Goal: Task Accomplishment & Management: Manage account settings

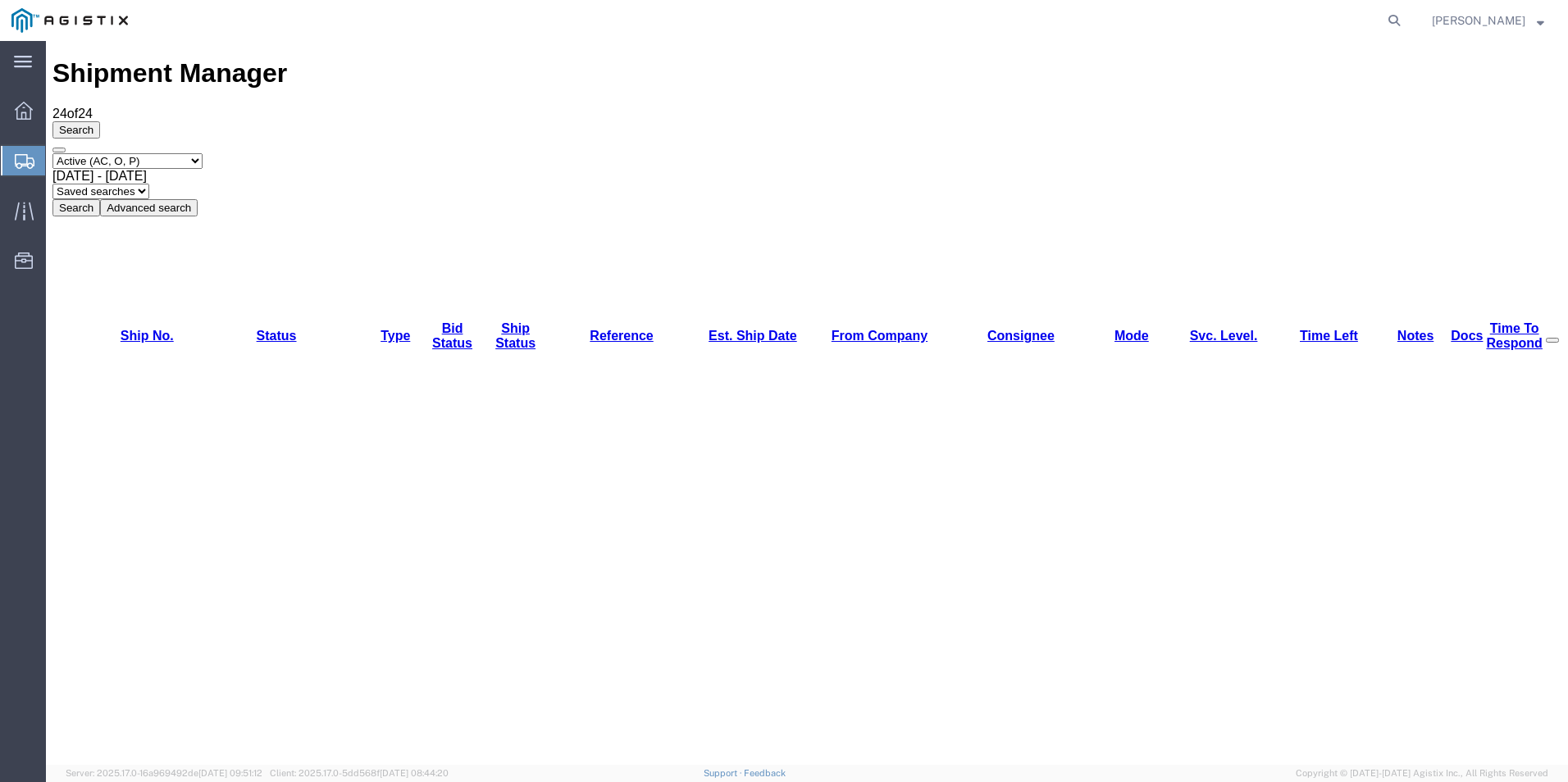
click at [1500, 19] on span "[PERSON_NAME]" at bounding box center [1478, 20] width 93 height 18
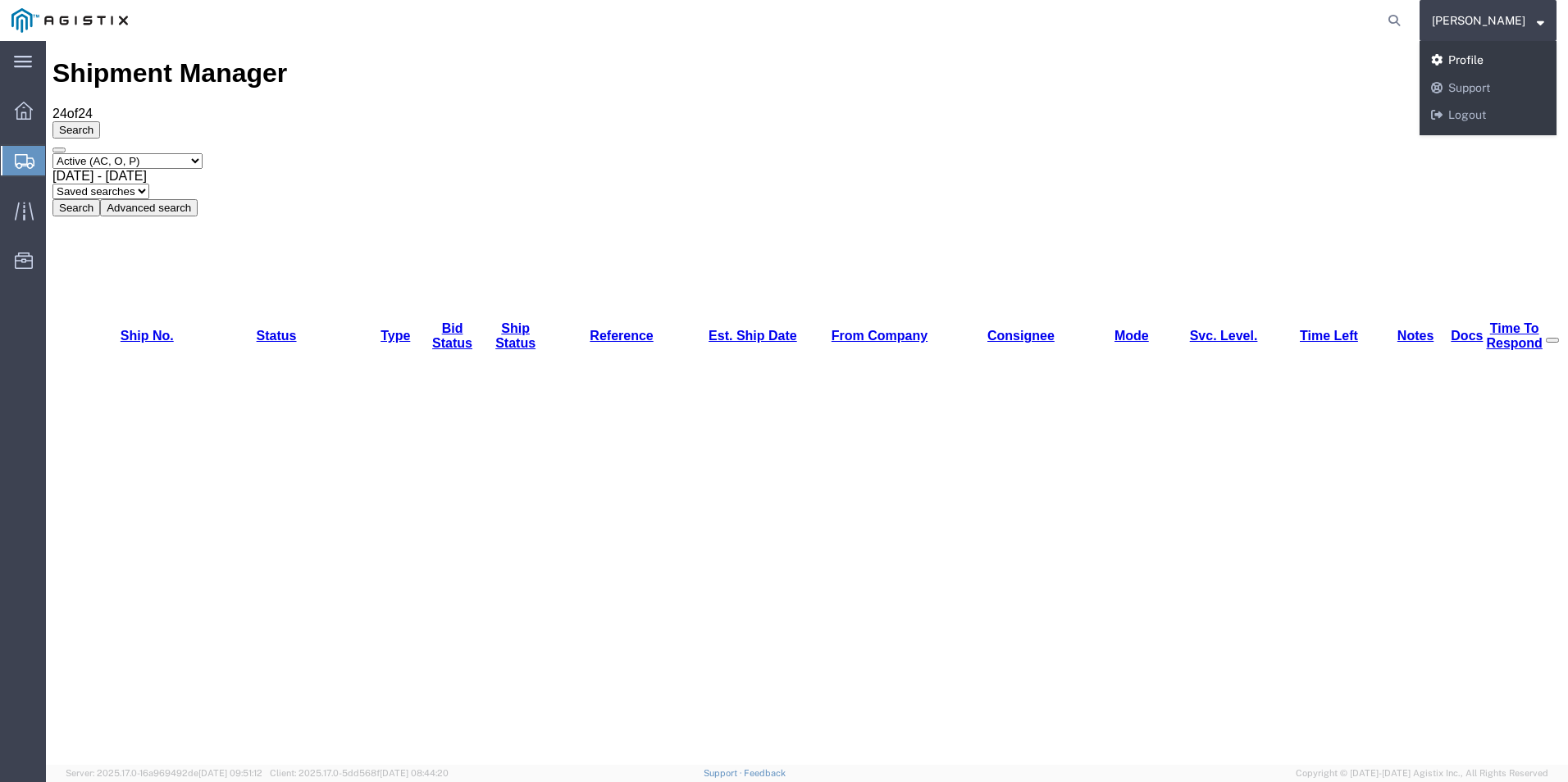
click at [1499, 59] on link "Profile" at bounding box center [1488, 61] width 137 height 28
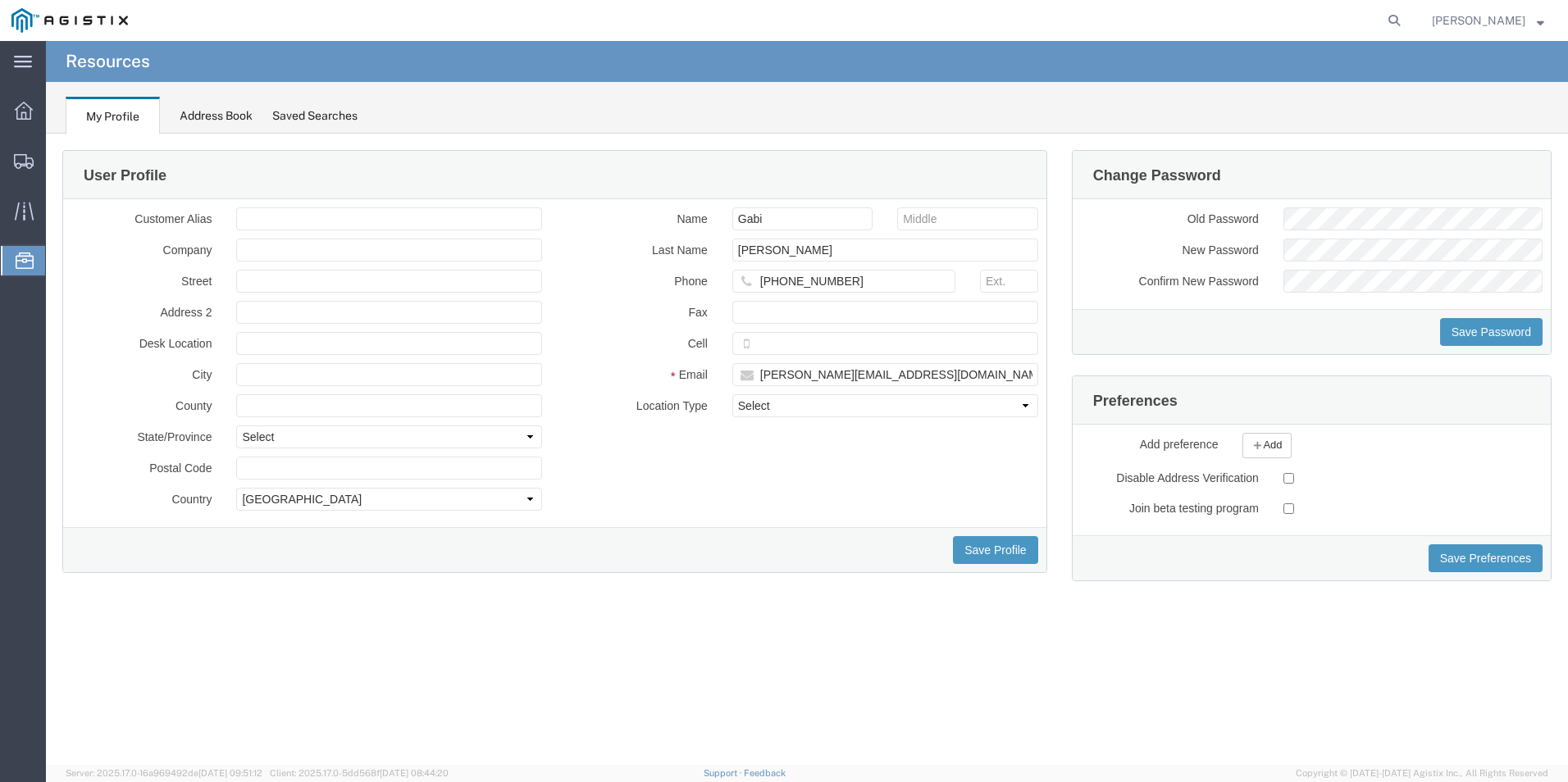
click at [42, 250] on div at bounding box center [24, 261] width 46 height 29
click at [32, 211] on icon at bounding box center [24, 211] width 19 height 19
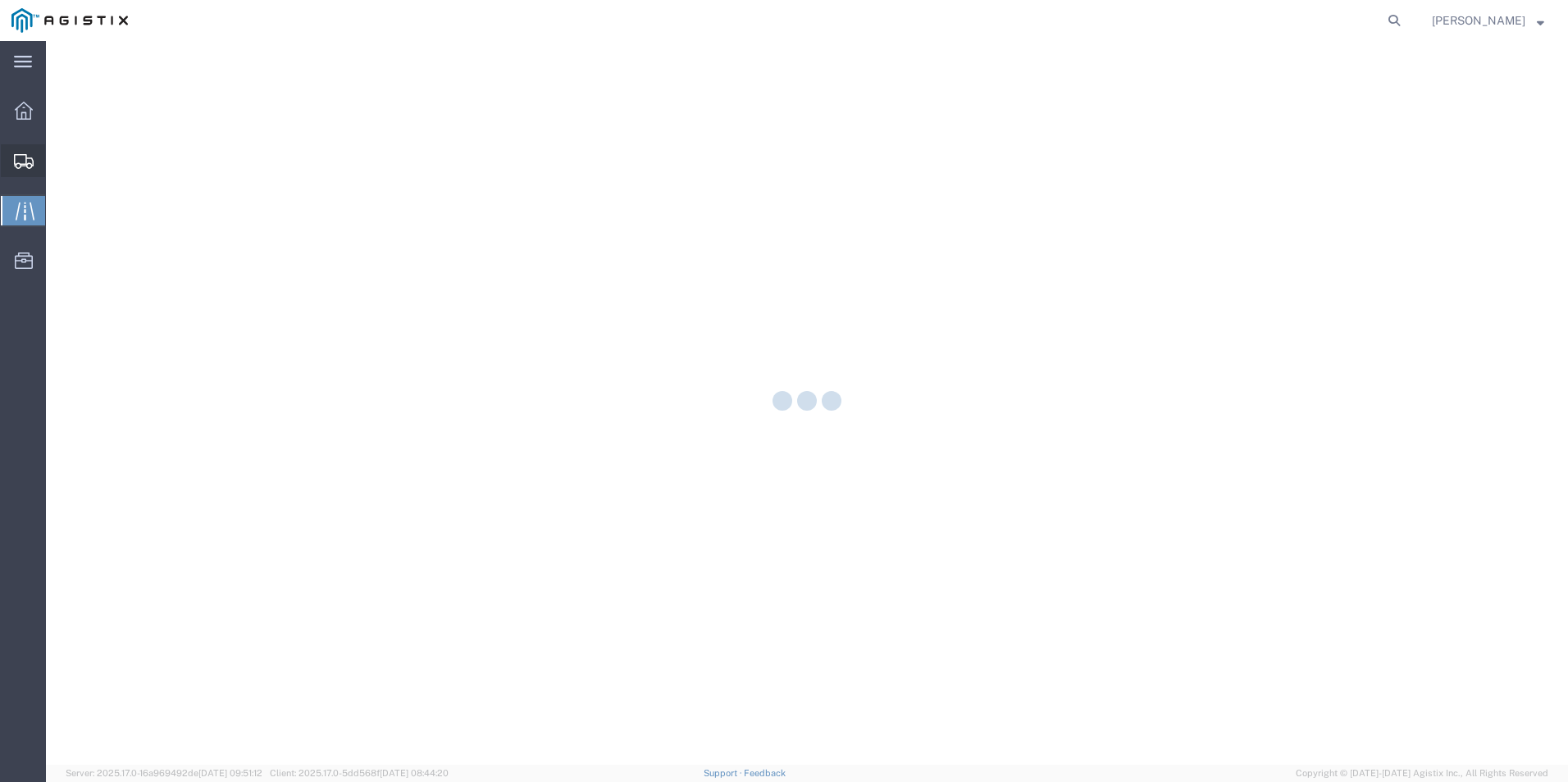
click at [22, 176] on div at bounding box center [24, 160] width 46 height 33
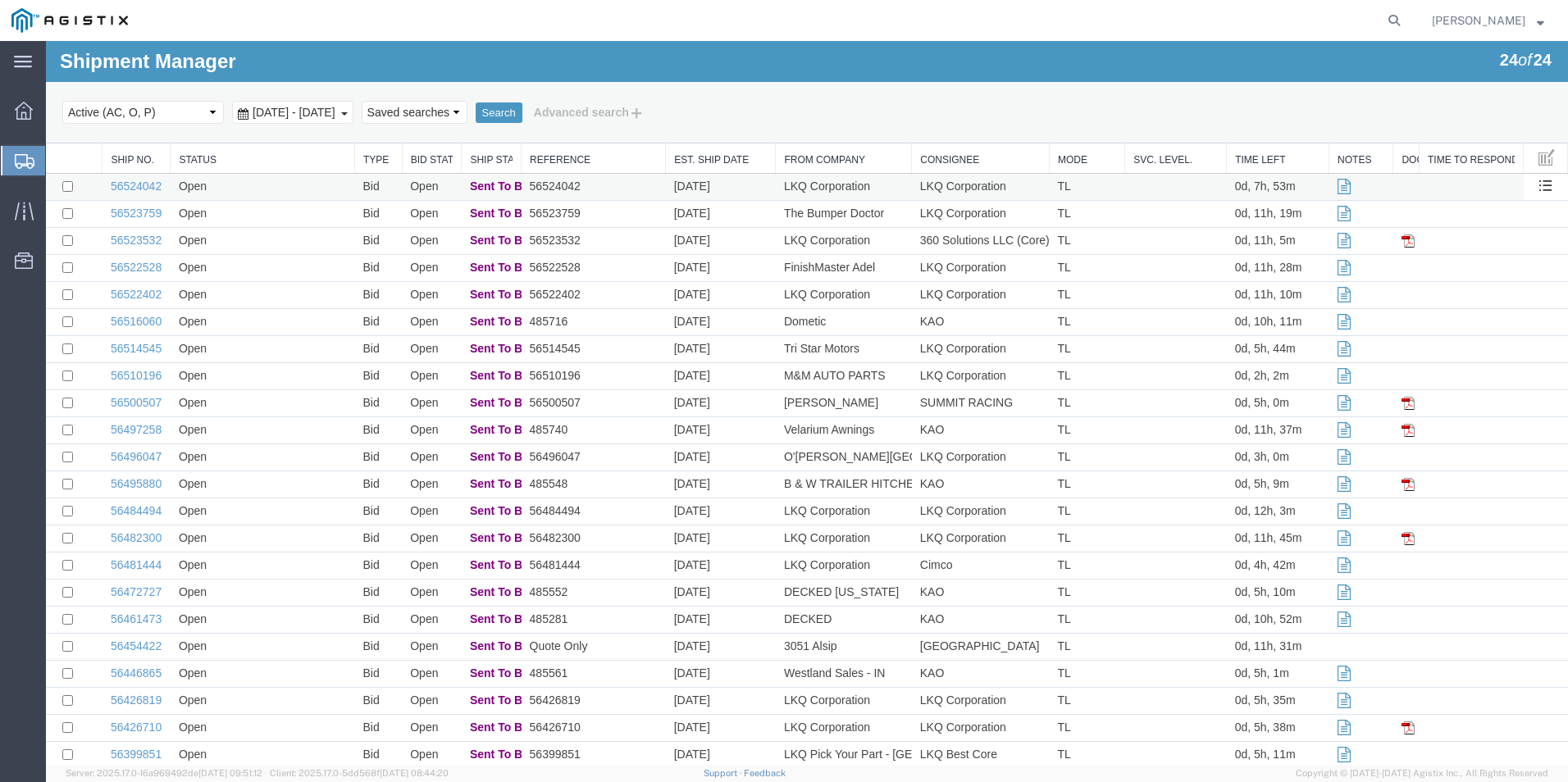
click at [488, 183] on span "Sent To Bid" at bounding box center [502, 185] width 63 height 13
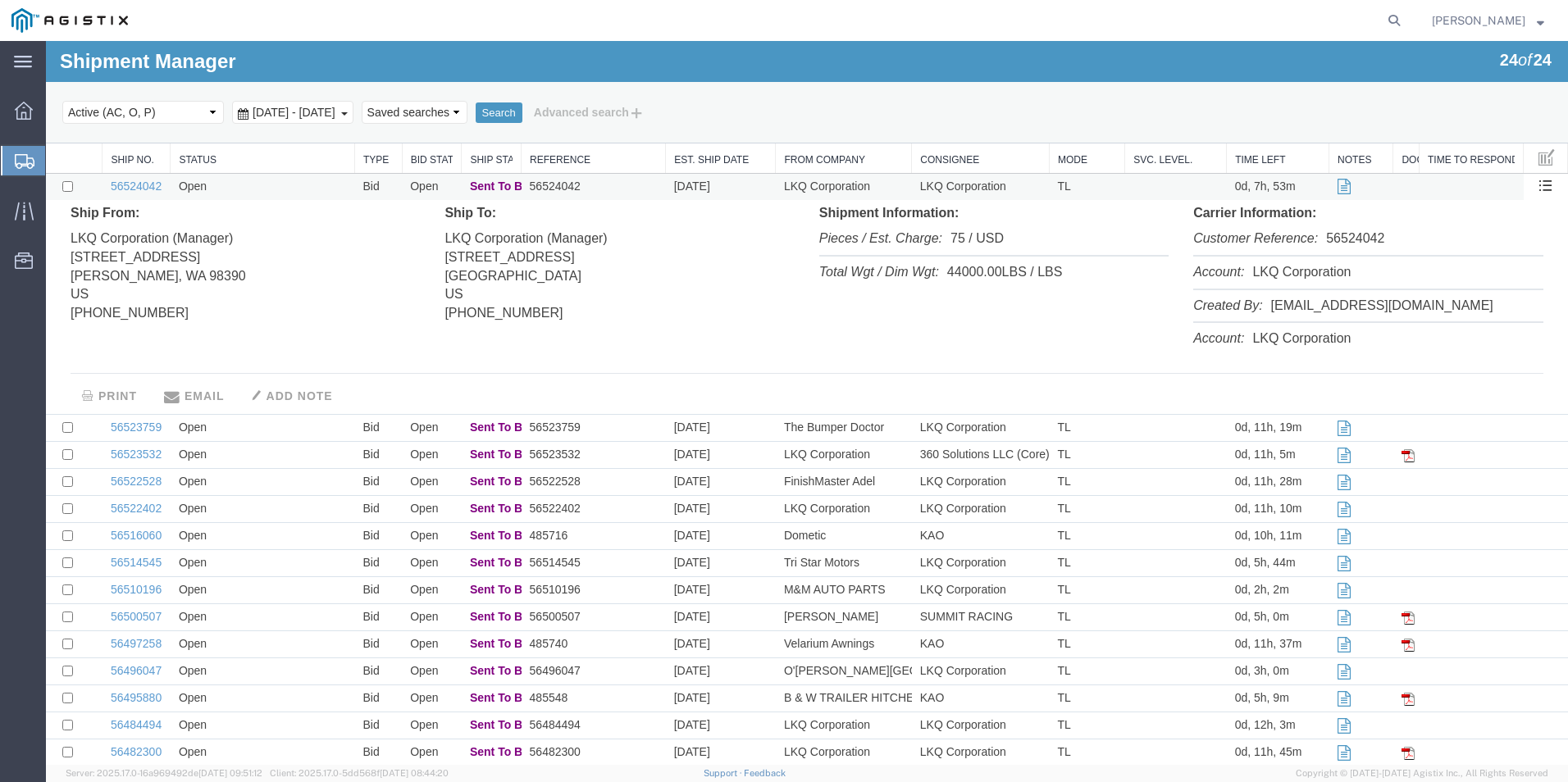
click at [155, 177] on td "56524042" at bounding box center [136, 188] width 68 height 27
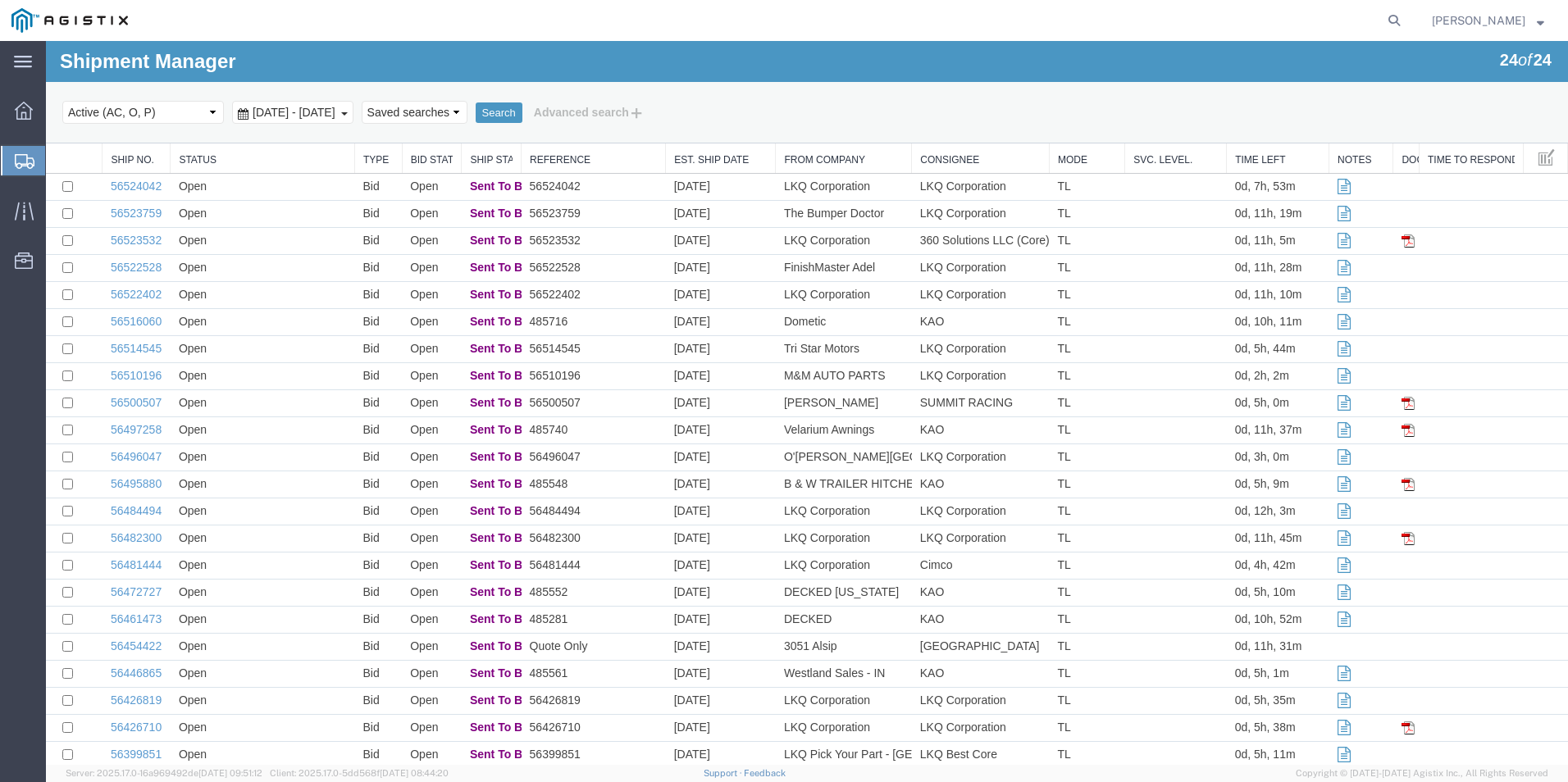
click at [1190, 70] on div "Shipment Manager 24 of 24 Search Select status Active (AC, O, P) All Approved A…" at bounding box center [807, 93] width 1522 height 103
click at [38, 66] on div "main_menu Created with Sketch." at bounding box center [23, 62] width 46 height 41
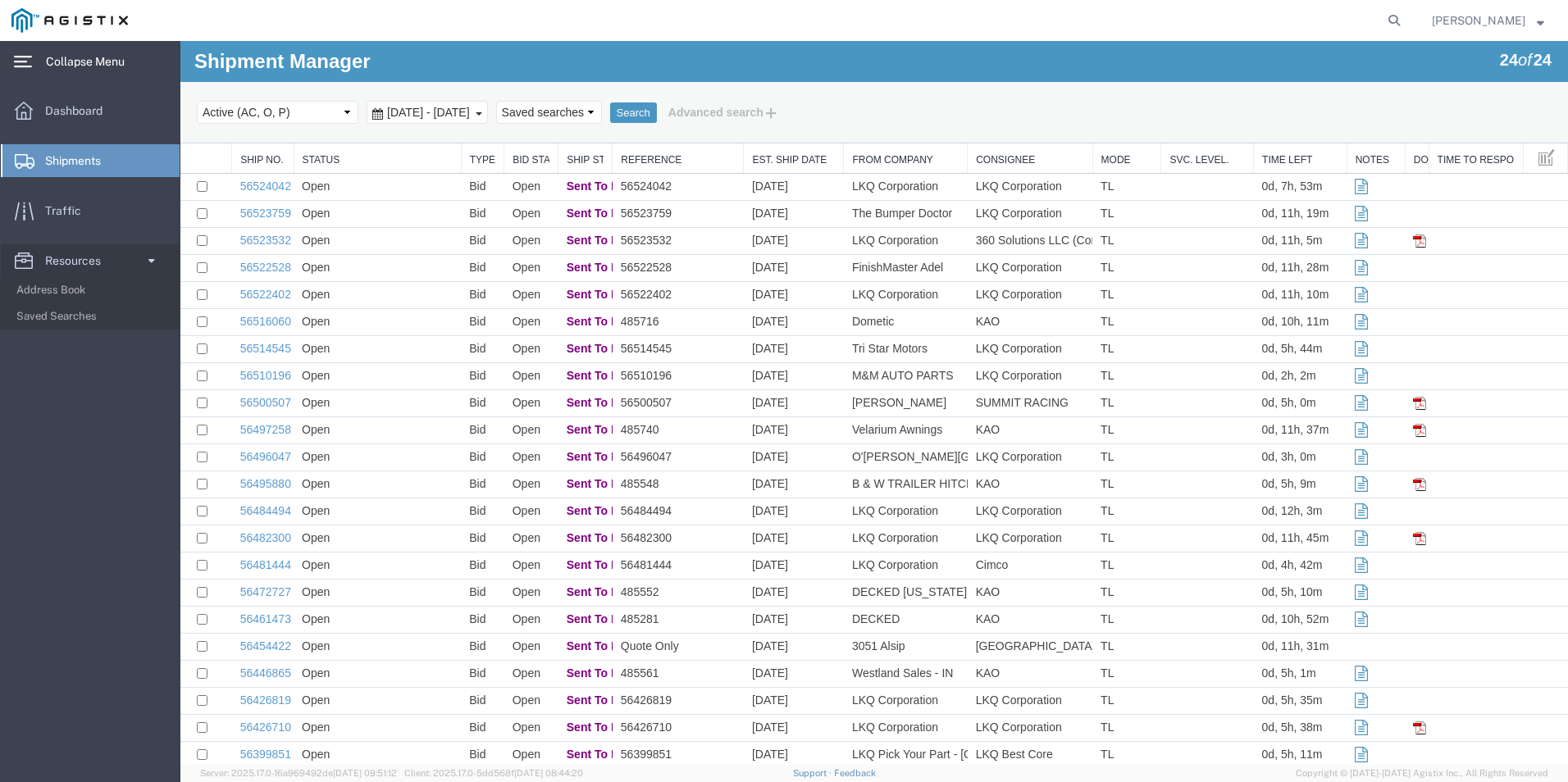
click at [24, 47] on div "main_menu Created with Sketch." at bounding box center [23, 62] width 46 height 41
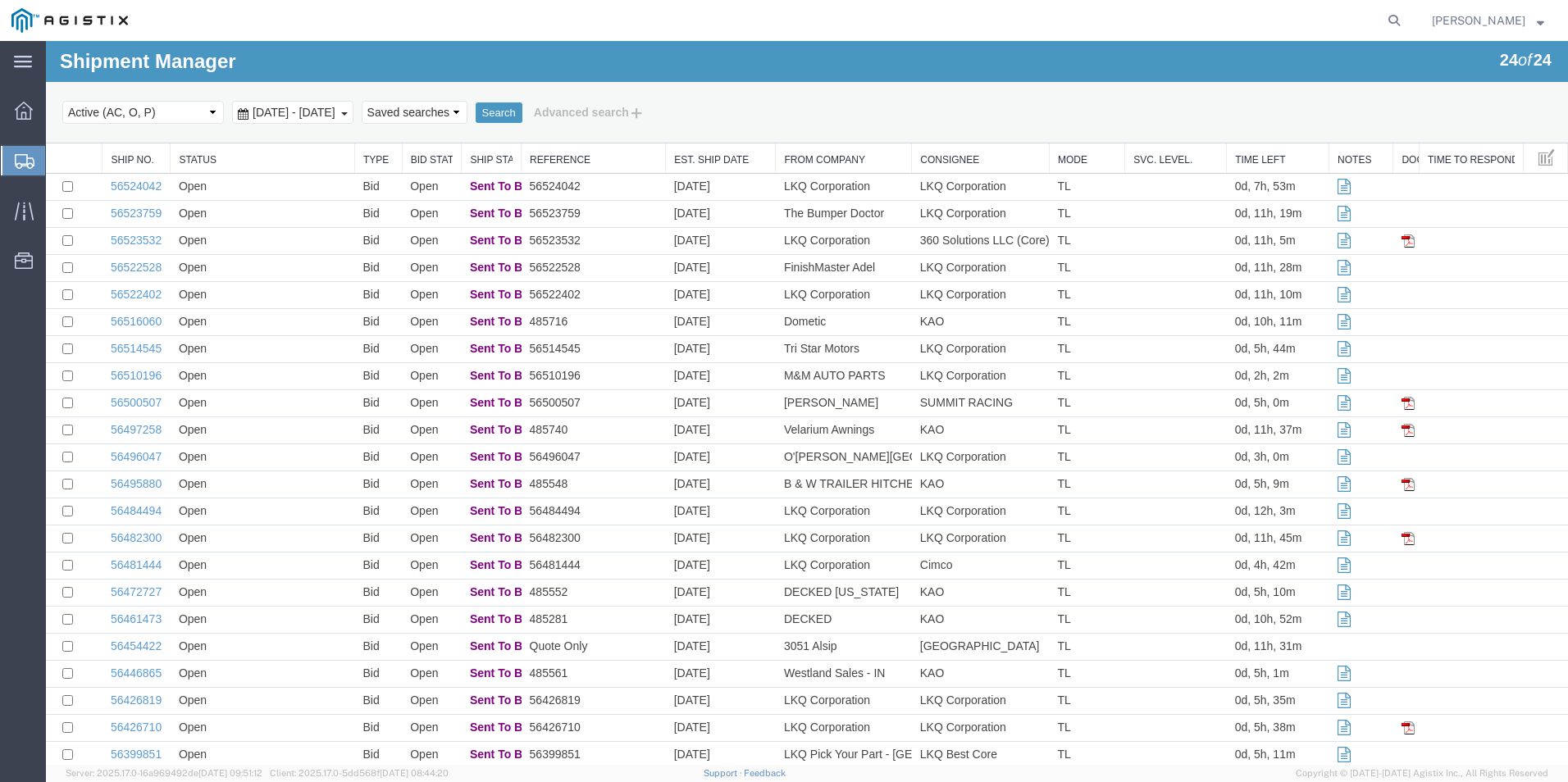
click at [1559, 15] on nav "[PERSON_NAME] [PERSON_NAME] Messages Notifications Profile Support Logout" at bounding box center [789, 21] width 1556 height 41
click at [1547, 18] on div "[PERSON_NAME] [PERSON_NAME] Messages Notifications Profile Support Logout" at bounding box center [1488, 21] width 137 height 41
click at [1535, 19] on span "[PERSON_NAME]" at bounding box center [1487, 20] width 112 height 18
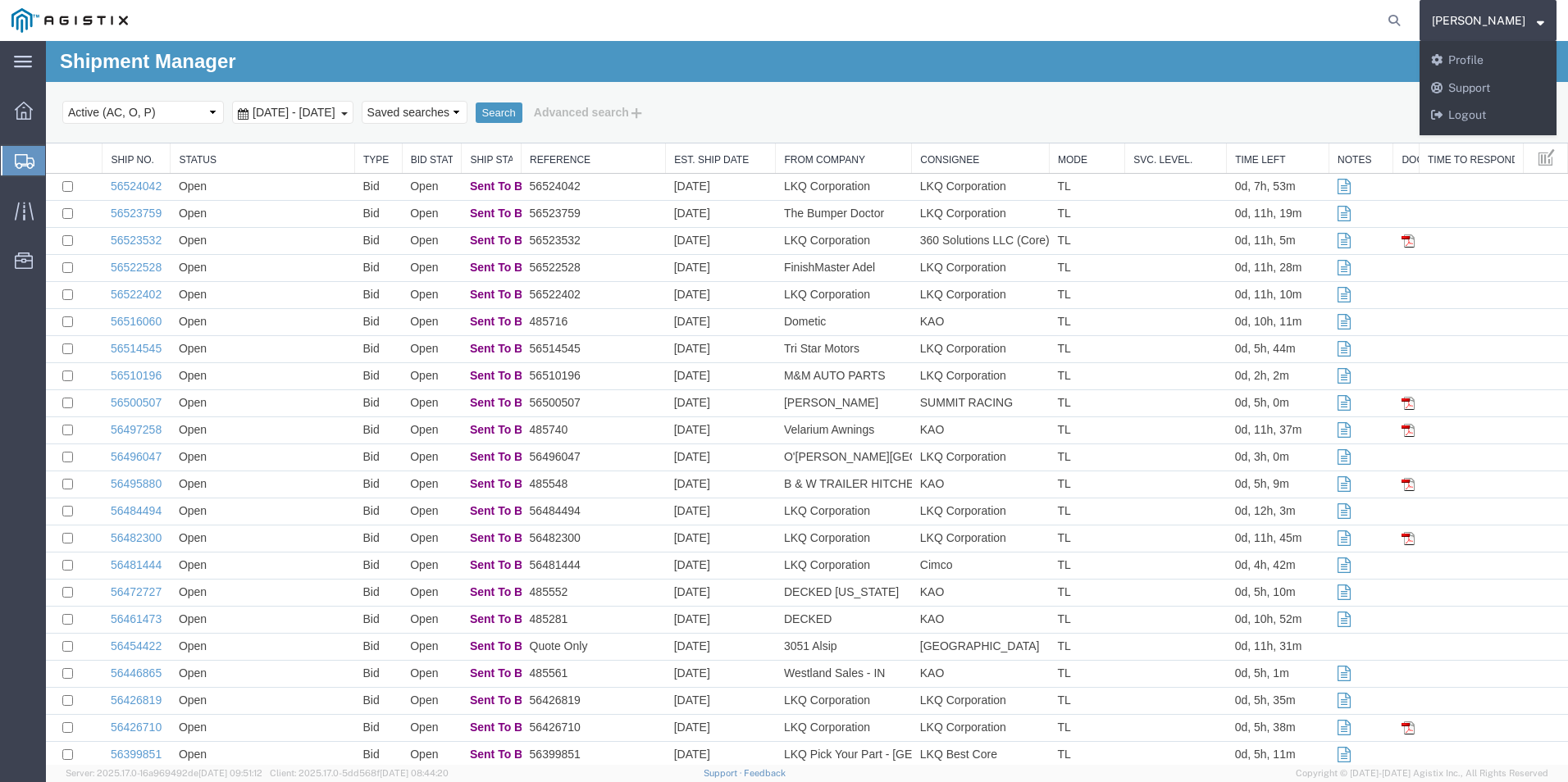
click at [1535, 20] on span "[PERSON_NAME]" at bounding box center [1487, 20] width 112 height 18
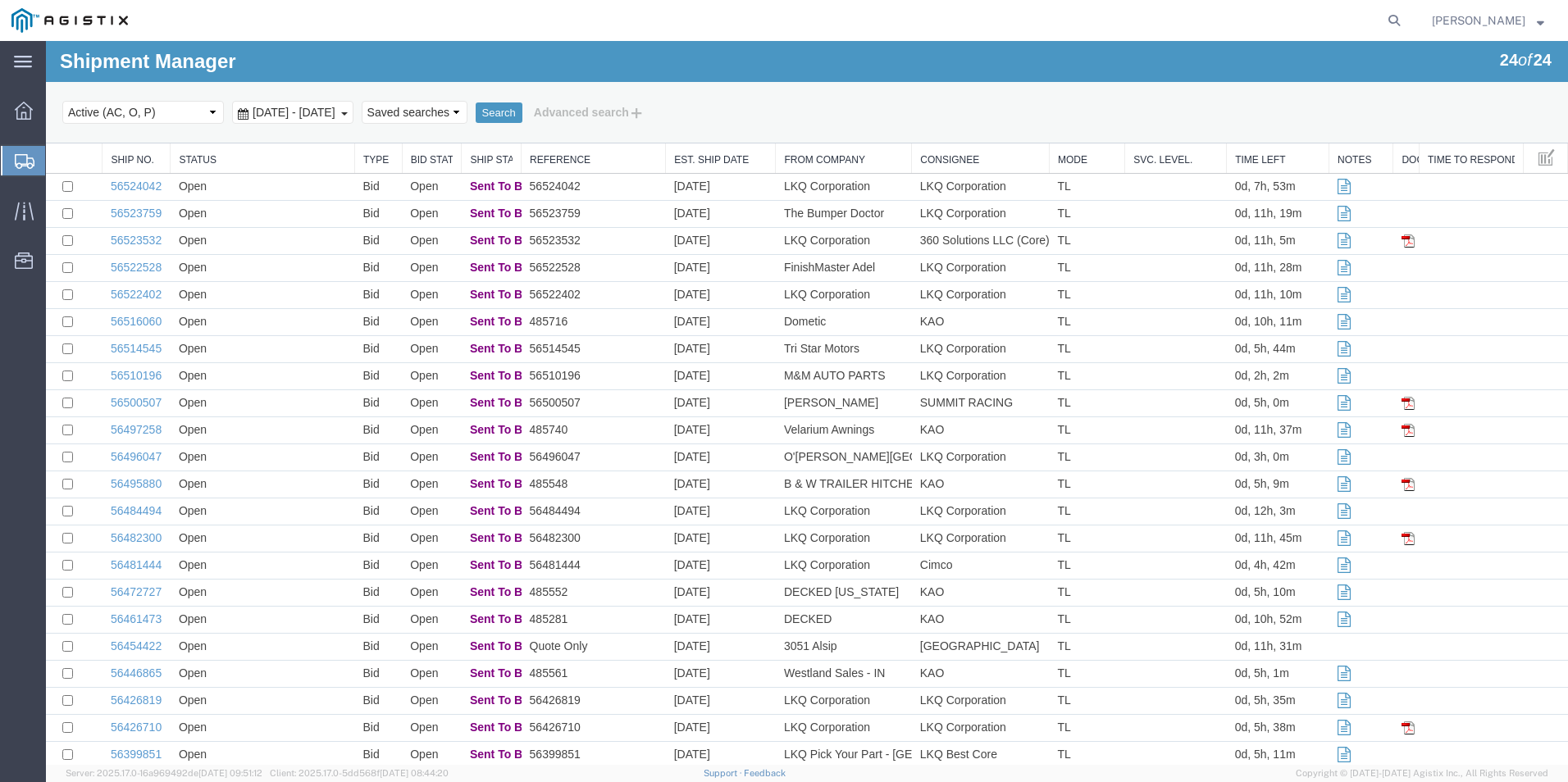
click at [1540, 20] on strong "button" at bounding box center [1540, 20] width 8 height 6
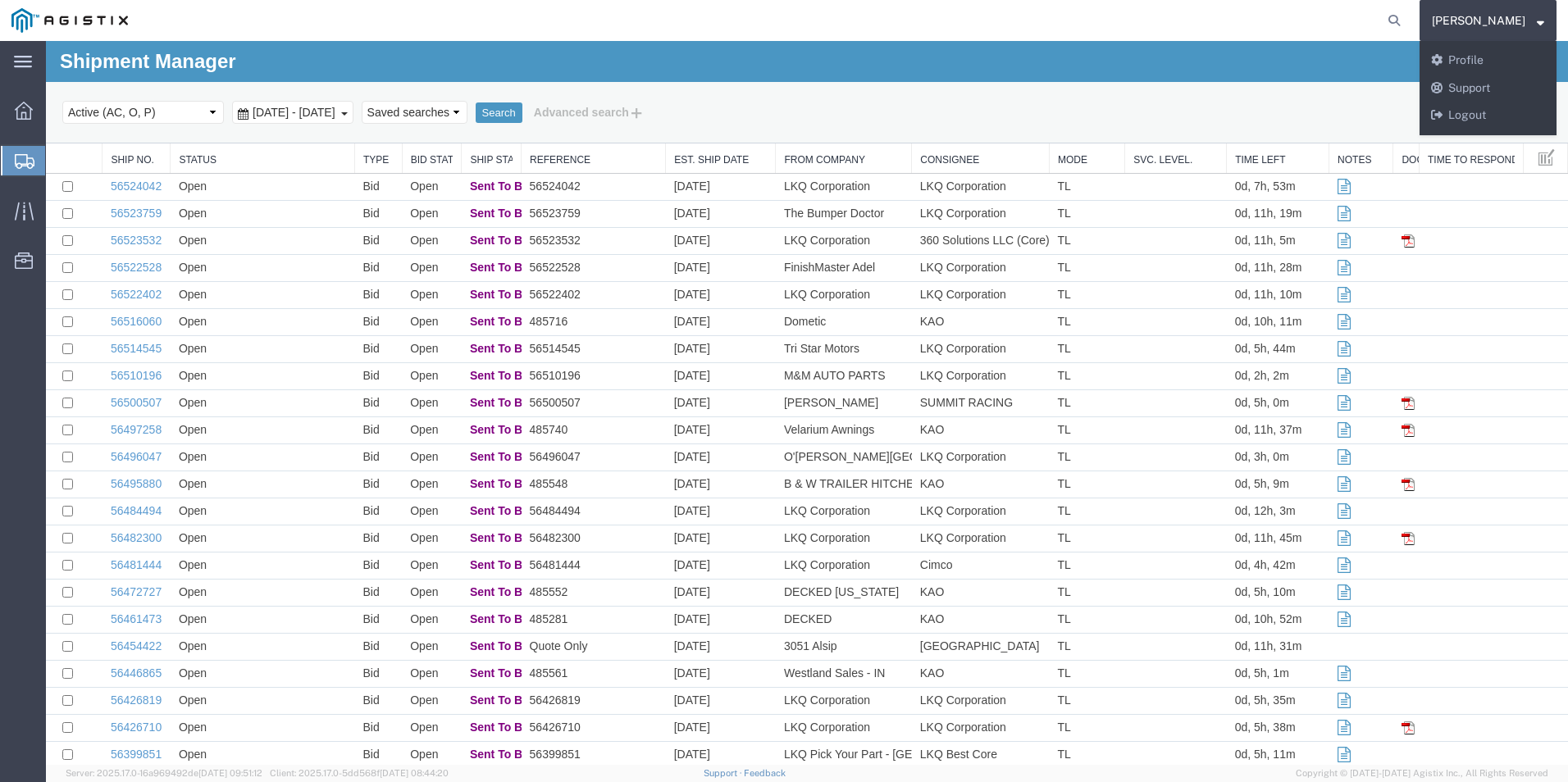
click at [1540, 20] on strong "button" at bounding box center [1540, 20] width 8 height 6
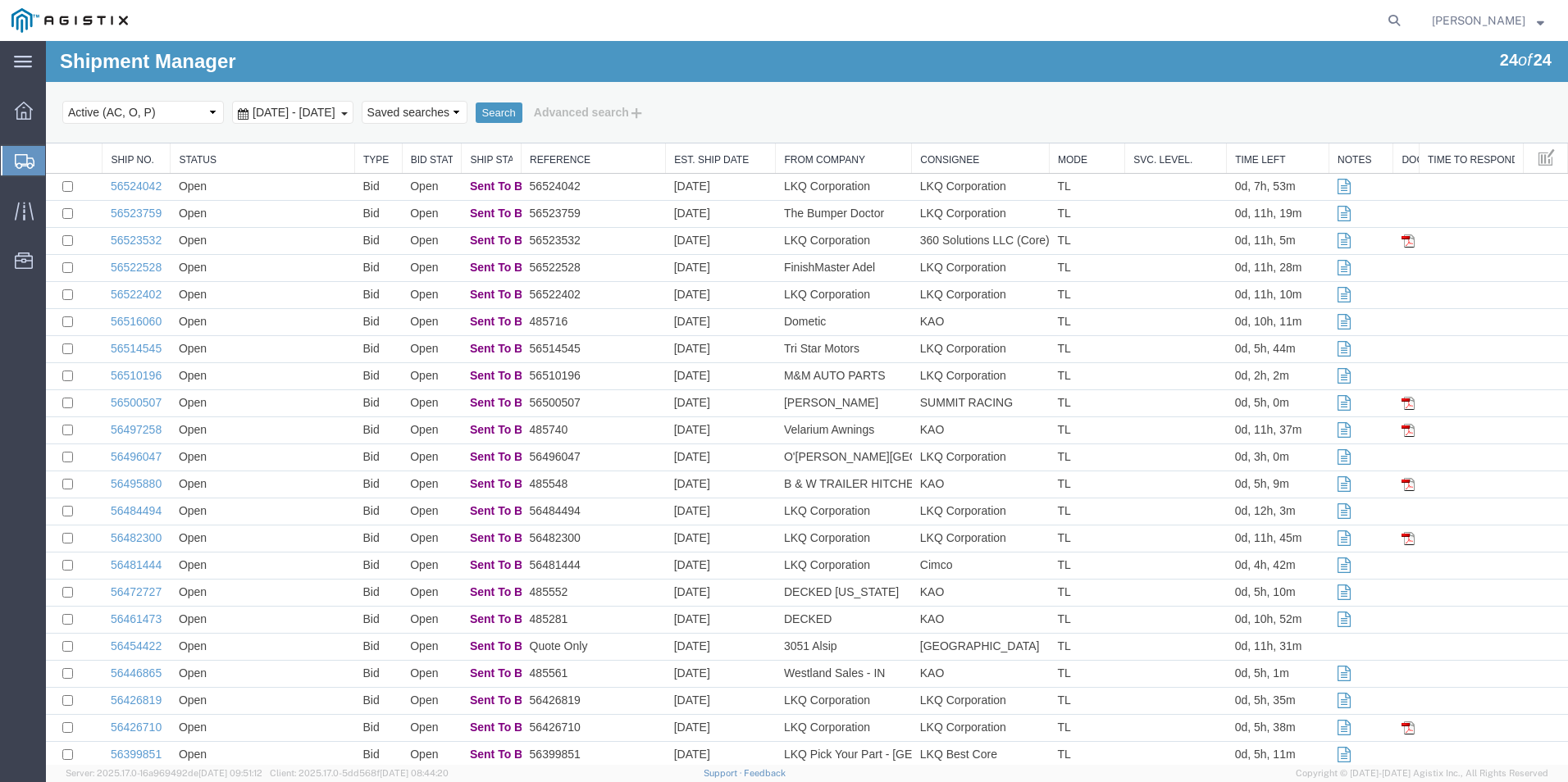
click at [1541, 20] on strong "button" at bounding box center [1540, 20] width 8 height 6
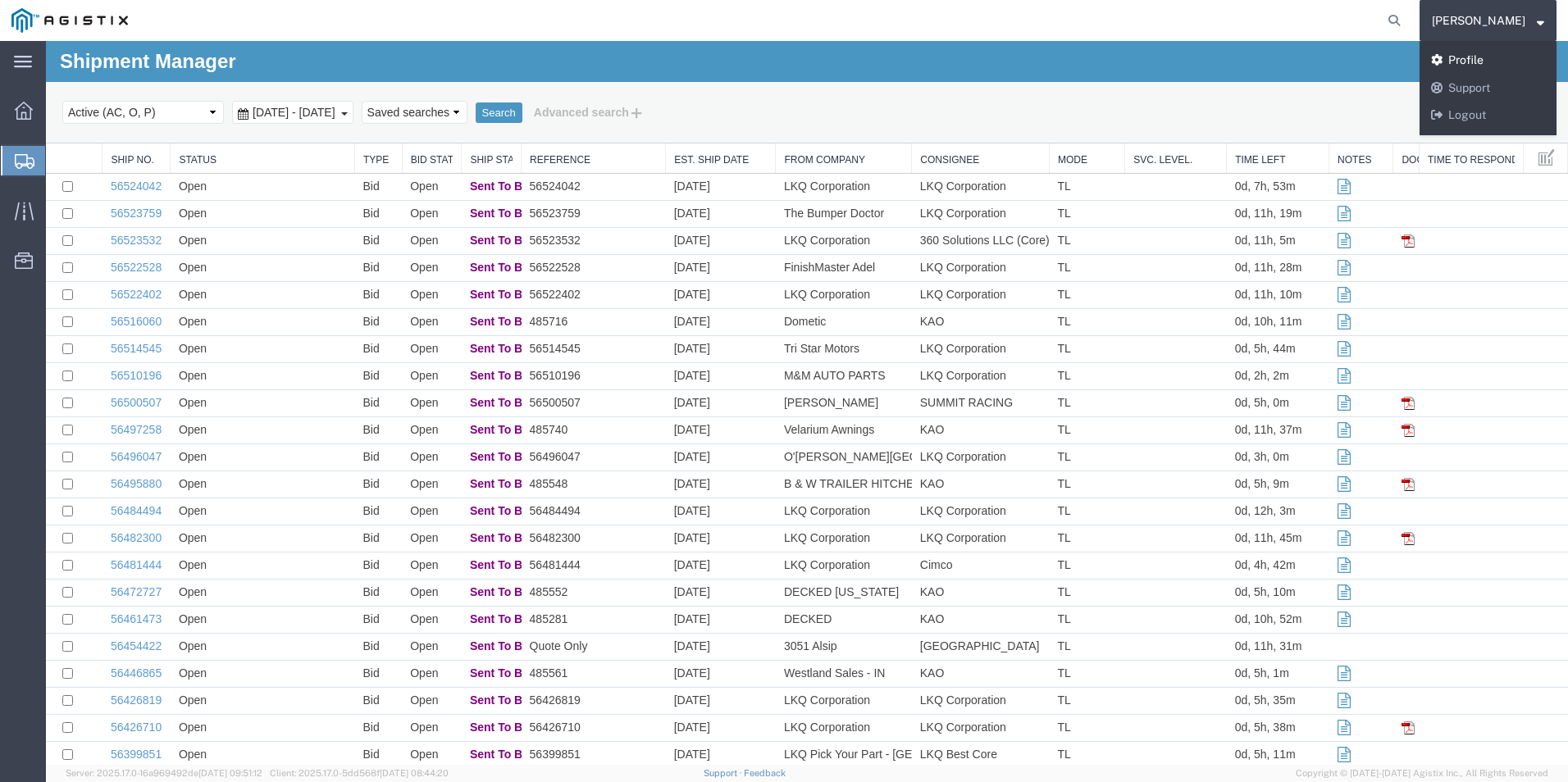
click at [1511, 58] on link "Profile" at bounding box center [1488, 61] width 137 height 28
